Goal: Complete application form

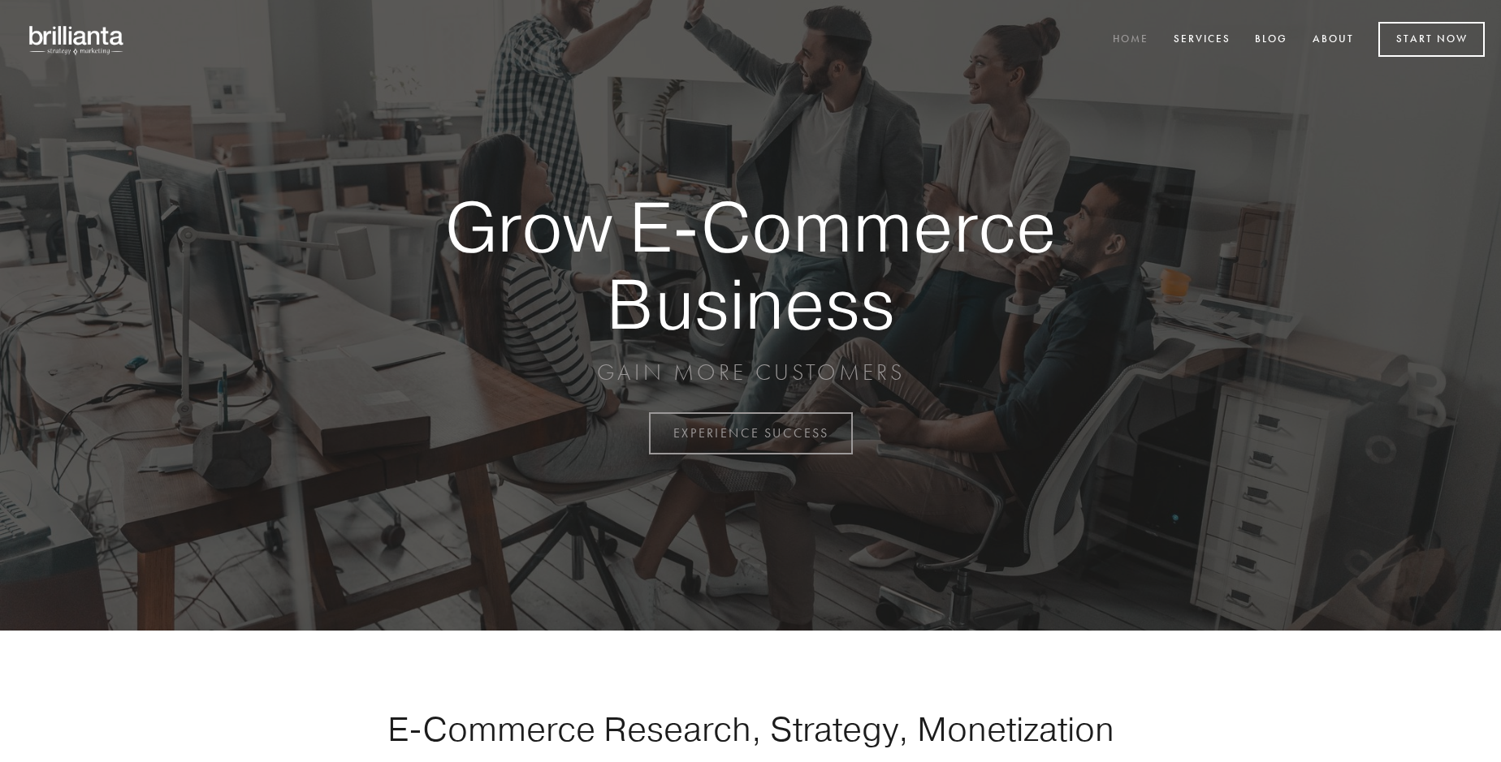
scroll to position [4257, 0]
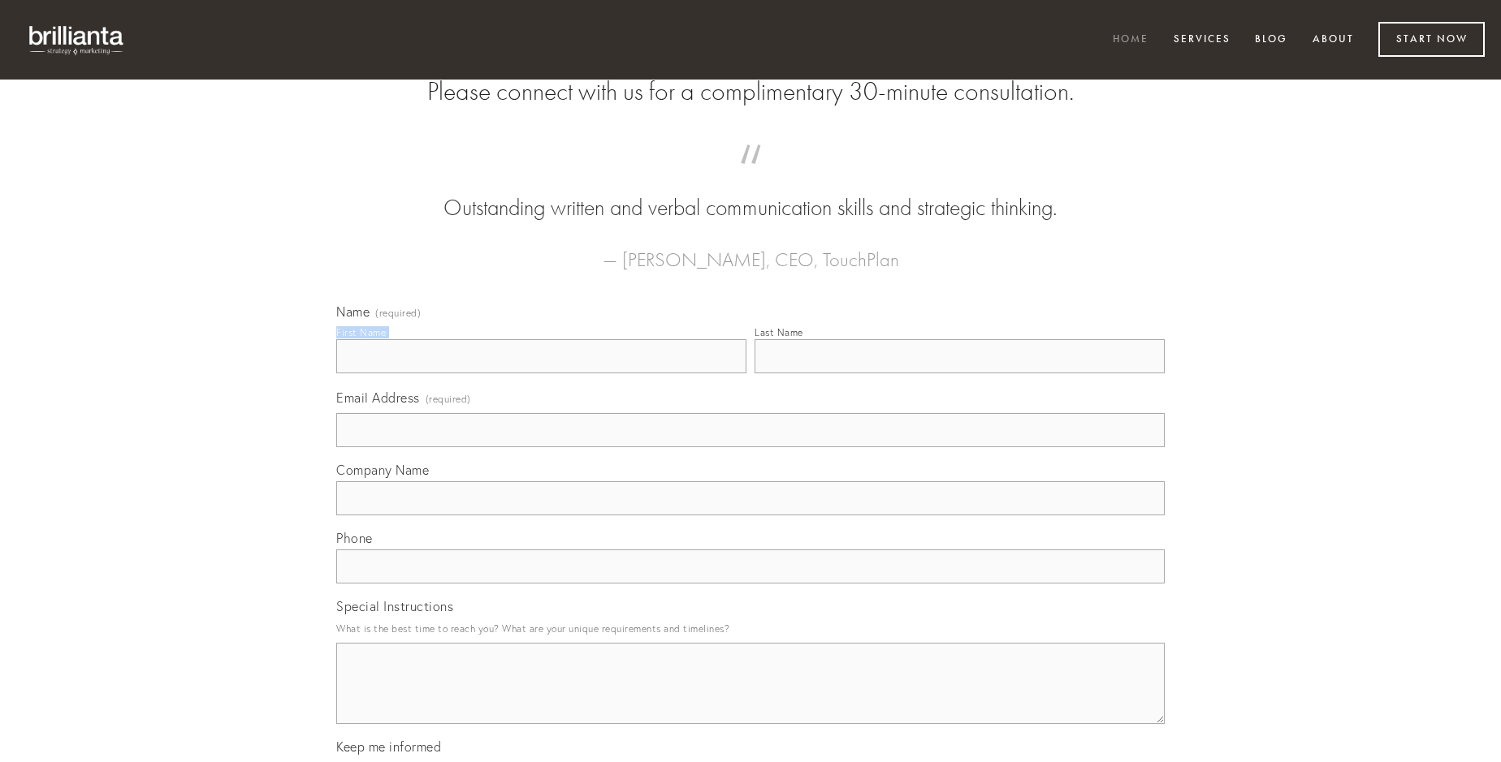
type input "[PERSON_NAME]"
click at [959, 374] on input "Last Name" at bounding box center [959, 356] width 410 height 34
type input "[PERSON_NAME]"
click at [750, 447] on input "Email Address (required)" at bounding box center [750, 430] width 828 height 34
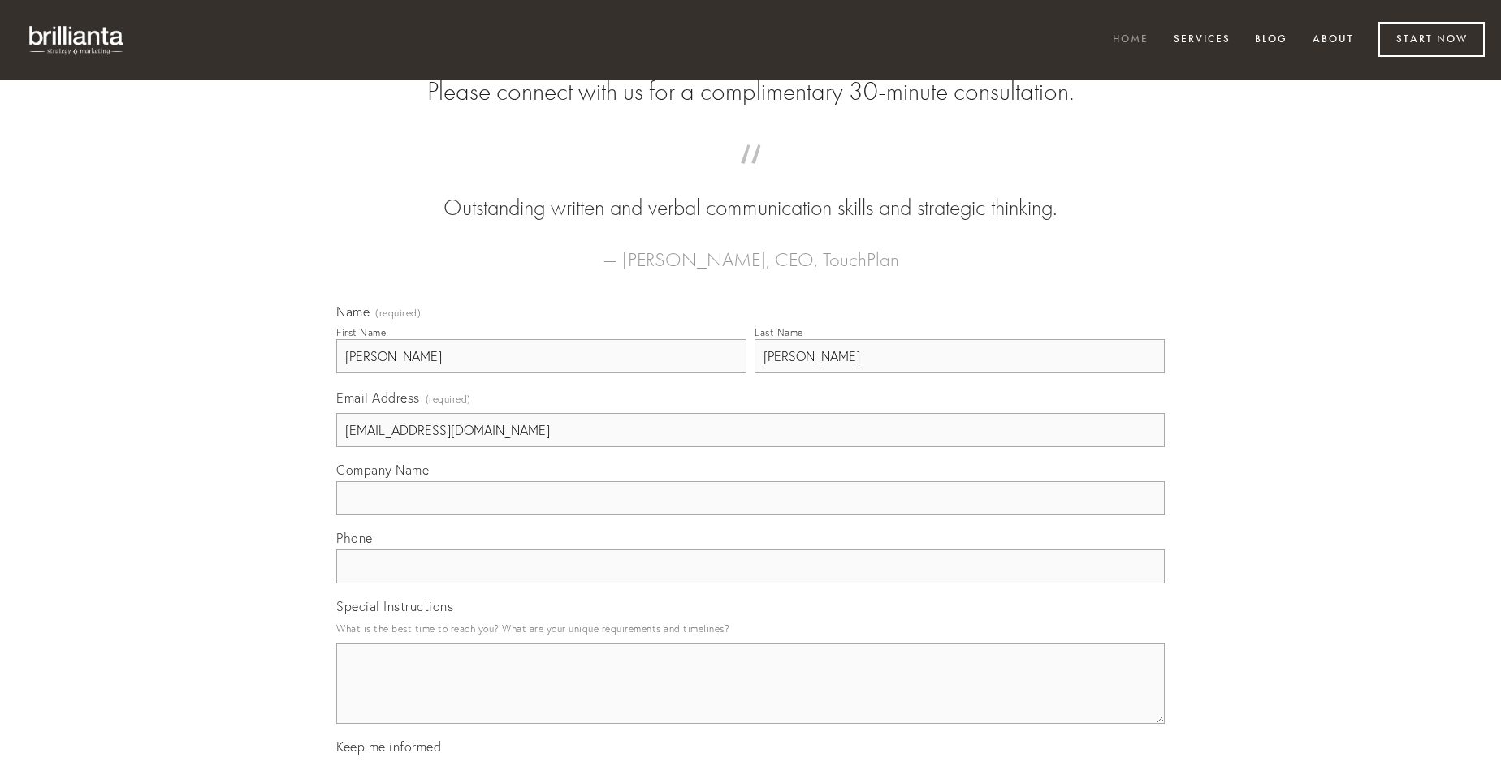
type input "[EMAIL_ADDRESS][DOMAIN_NAME]"
click at [750, 516] on input "Company Name" at bounding box center [750, 499] width 828 height 34
type input "apparatus"
click at [750, 584] on input "text" at bounding box center [750, 567] width 828 height 34
click at [750, 698] on textarea "Special Instructions" at bounding box center [750, 683] width 828 height 81
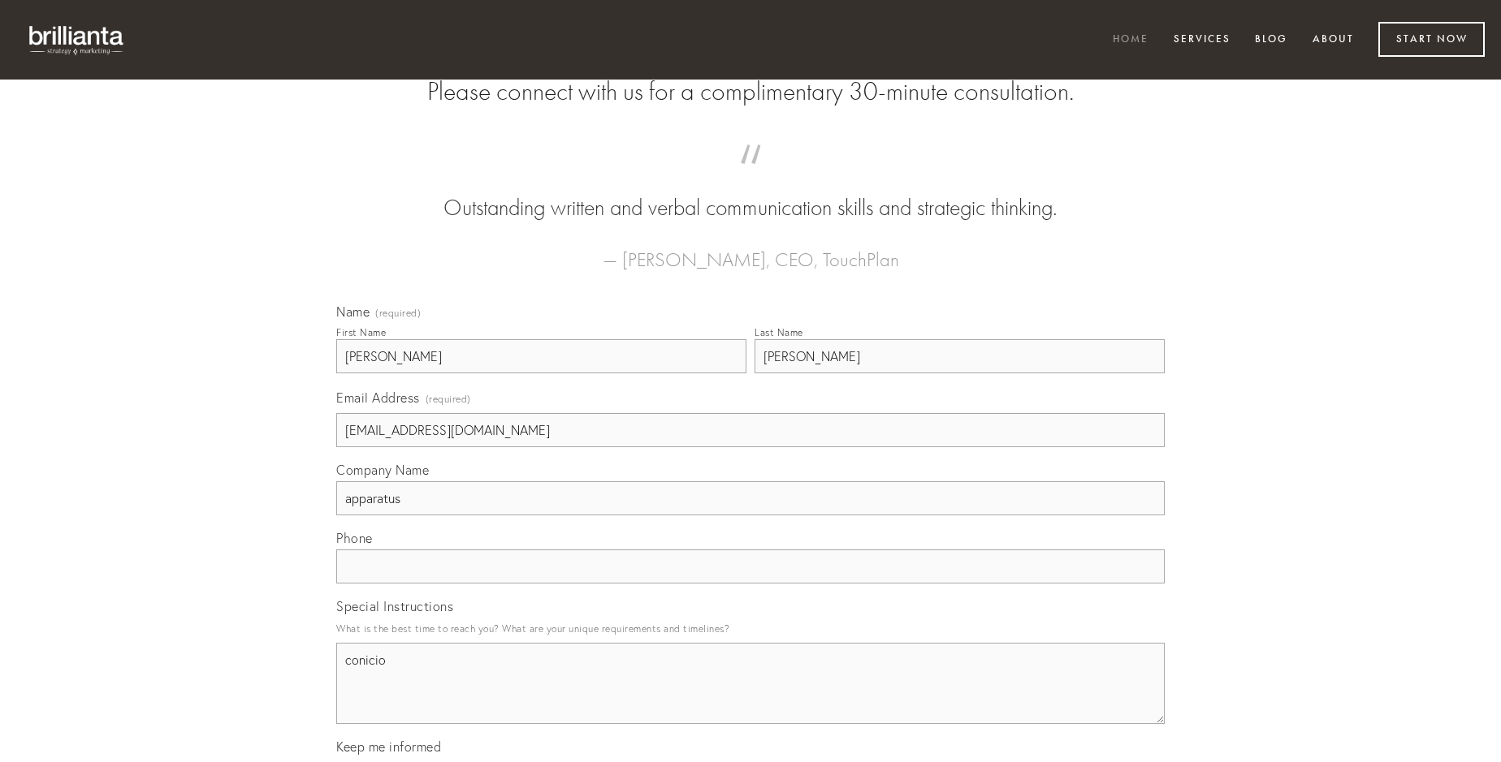
type textarea "conicio"
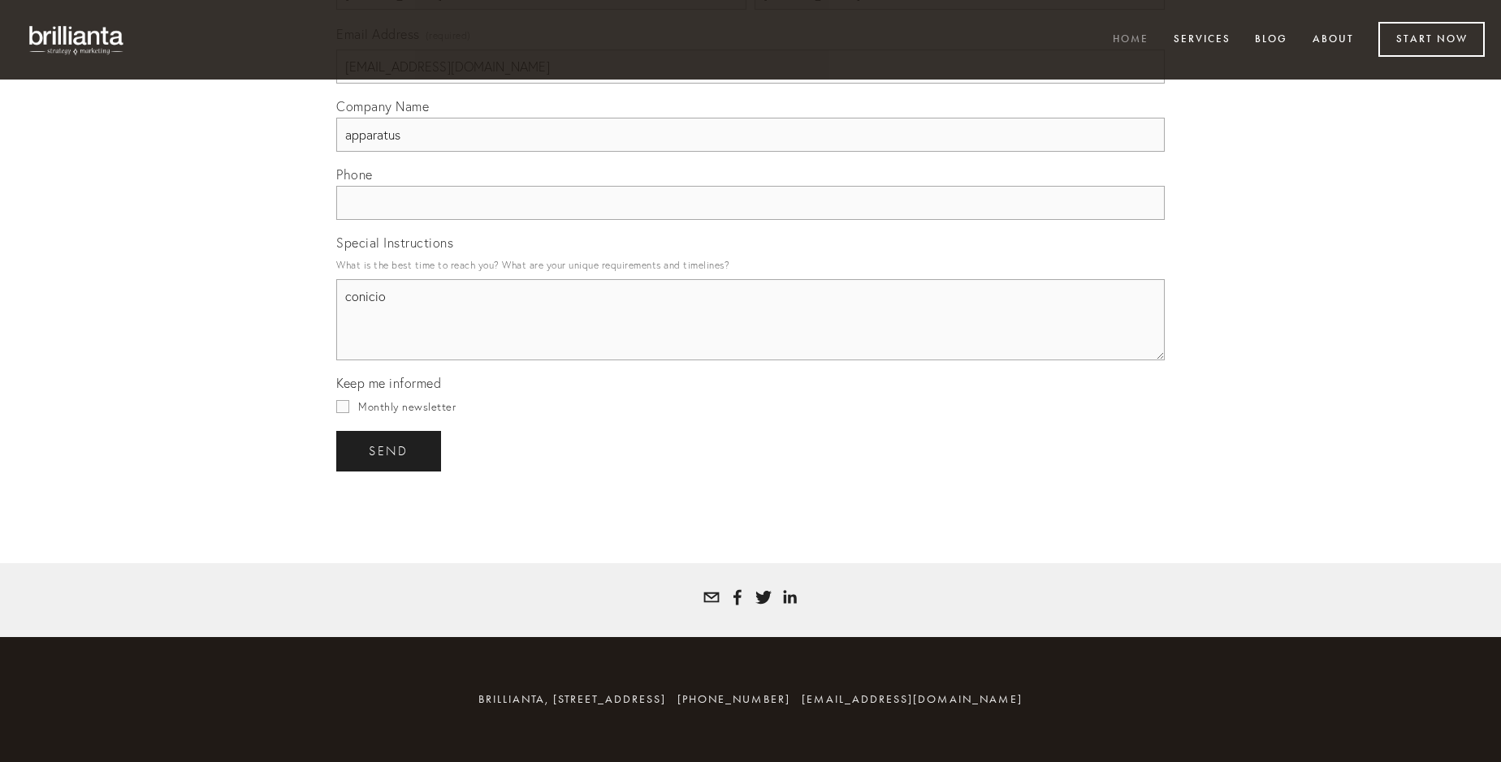
click at [390, 451] on span "send" at bounding box center [389, 451] width 40 height 15
